Goal: Find specific page/section: Find specific page/section

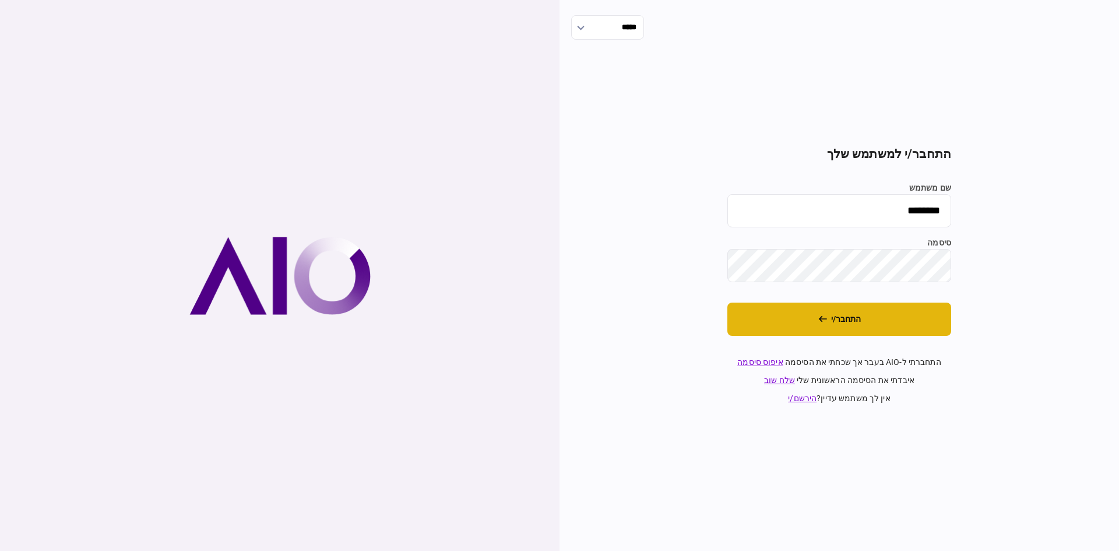
click at [765, 314] on button "התחבר/י" at bounding box center [840, 319] width 224 height 33
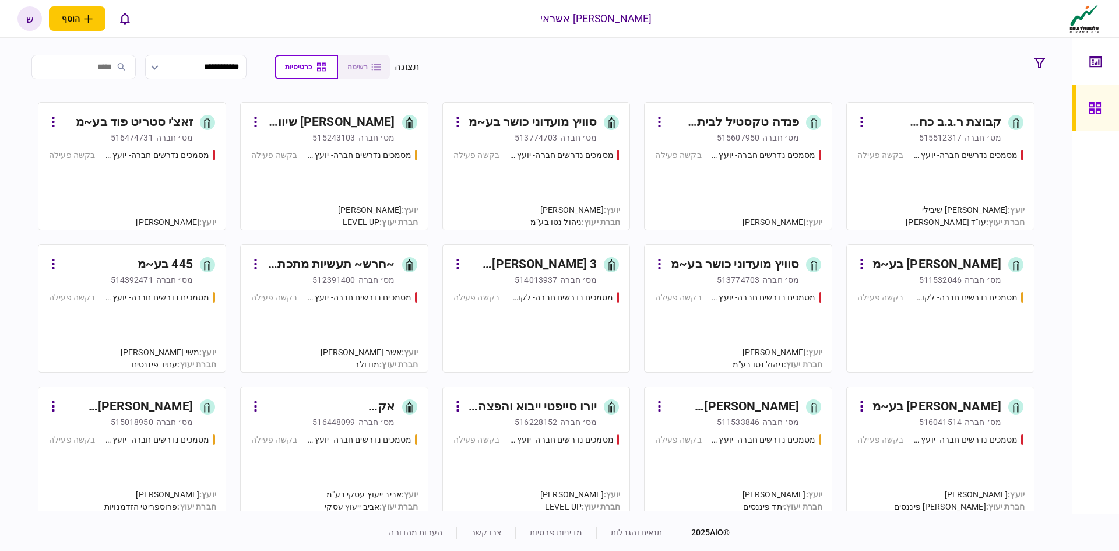
click at [361, 267] on div "~חרש~ תעשיות מתכת (1996) בע~מ" at bounding box center [330, 264] width 131 height 19
